Goal: Information Seeking & Learning: Find specific fact

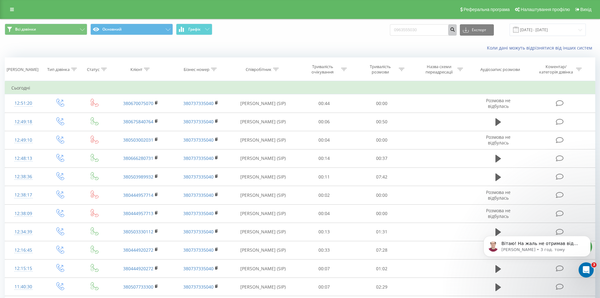
type input "0963555030"
click at [455, 29] on icon "submit" at bounding box center [452, 29] width 5 height 4
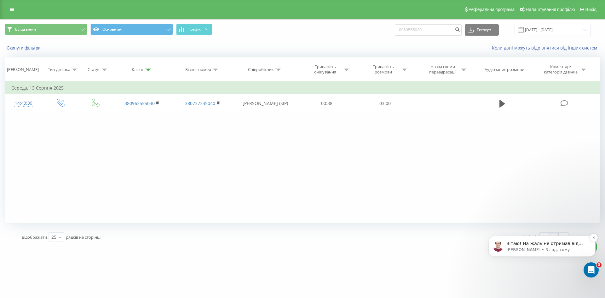
click at [529, 244] on p "Вітаю! На жаль не отримав від вас відповіді( Чи актуальне питання наразі?" at bounding box center [546, 243] width 81 height 6
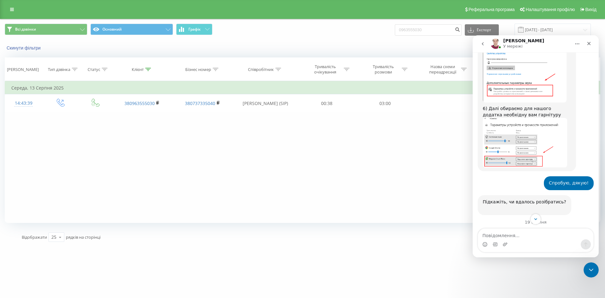
scroll to position [701, 0]
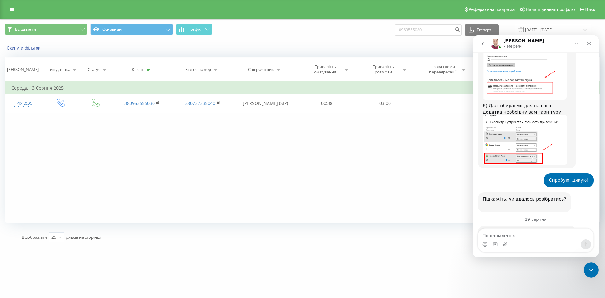
click at [371, 150] on div "Фільтрувати за умовою Дорівнює Введіть значення Скасувати OK Фільтрувати за умо…" at bounding box center [302, 152] width 595 height 142
click at [587, 44] on icon "Закрити" at bounding box center [588, 43] width 5 height 5
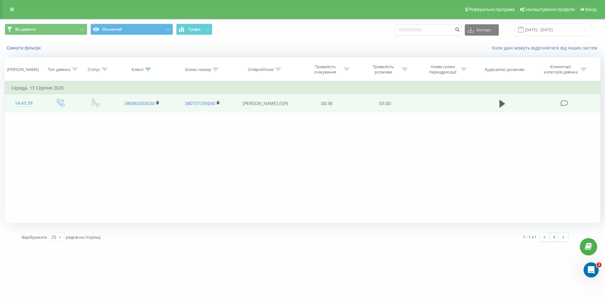
click at [491, 105] on td at bounding box center [502, 103] width 56 height 18
click at [497, 105] on td at bounding box center [502, 103] width 56 height 18
